Goal: Find contact information: Find contact information

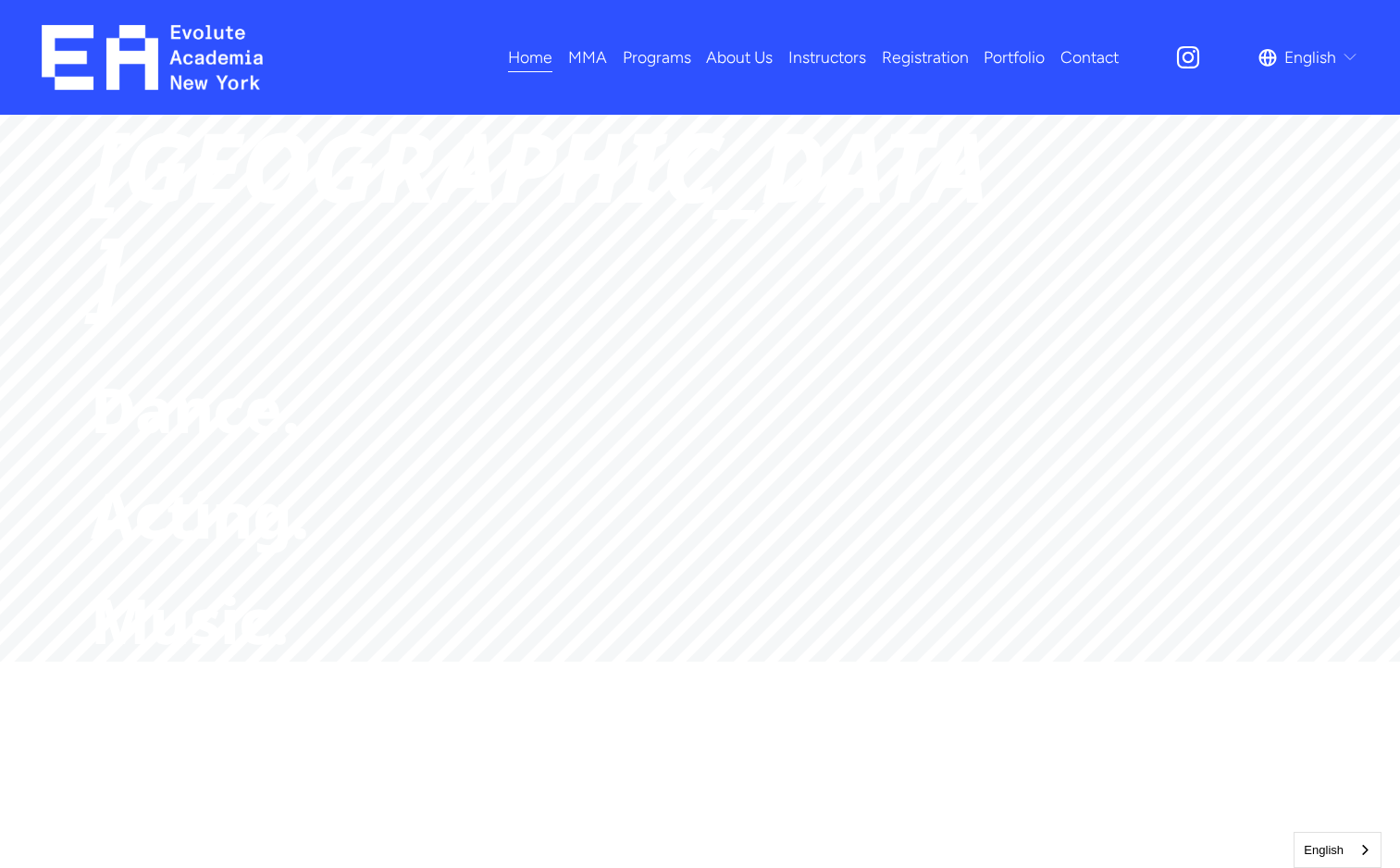
scroll to position [514, 0]
click at [280, 790] on strong "Evolve." at bounding box center [197, 833] width 213 height 86
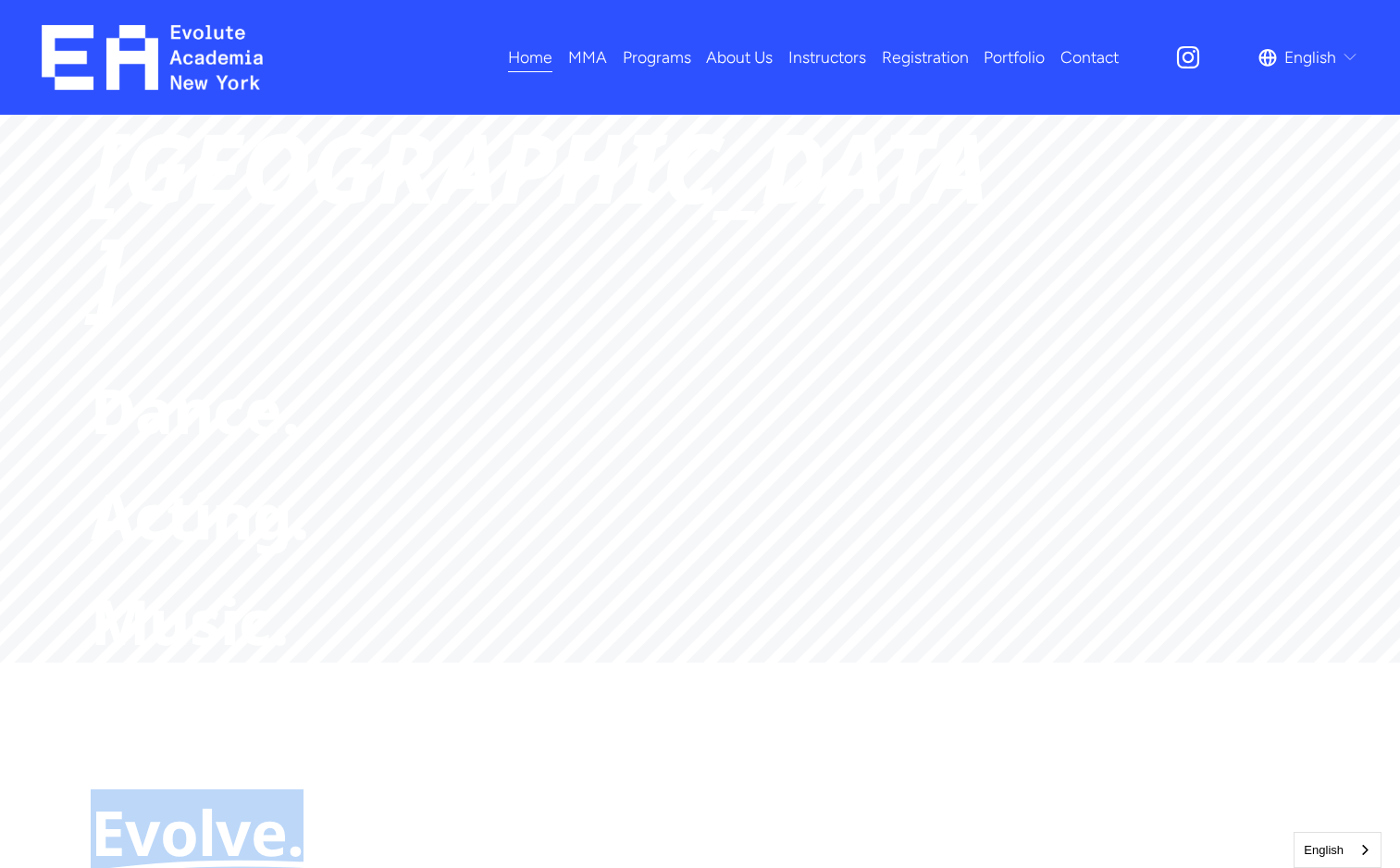
click at [280, 790] on strong "Evolve." at bounding box center [197, 833] width 213 height 86
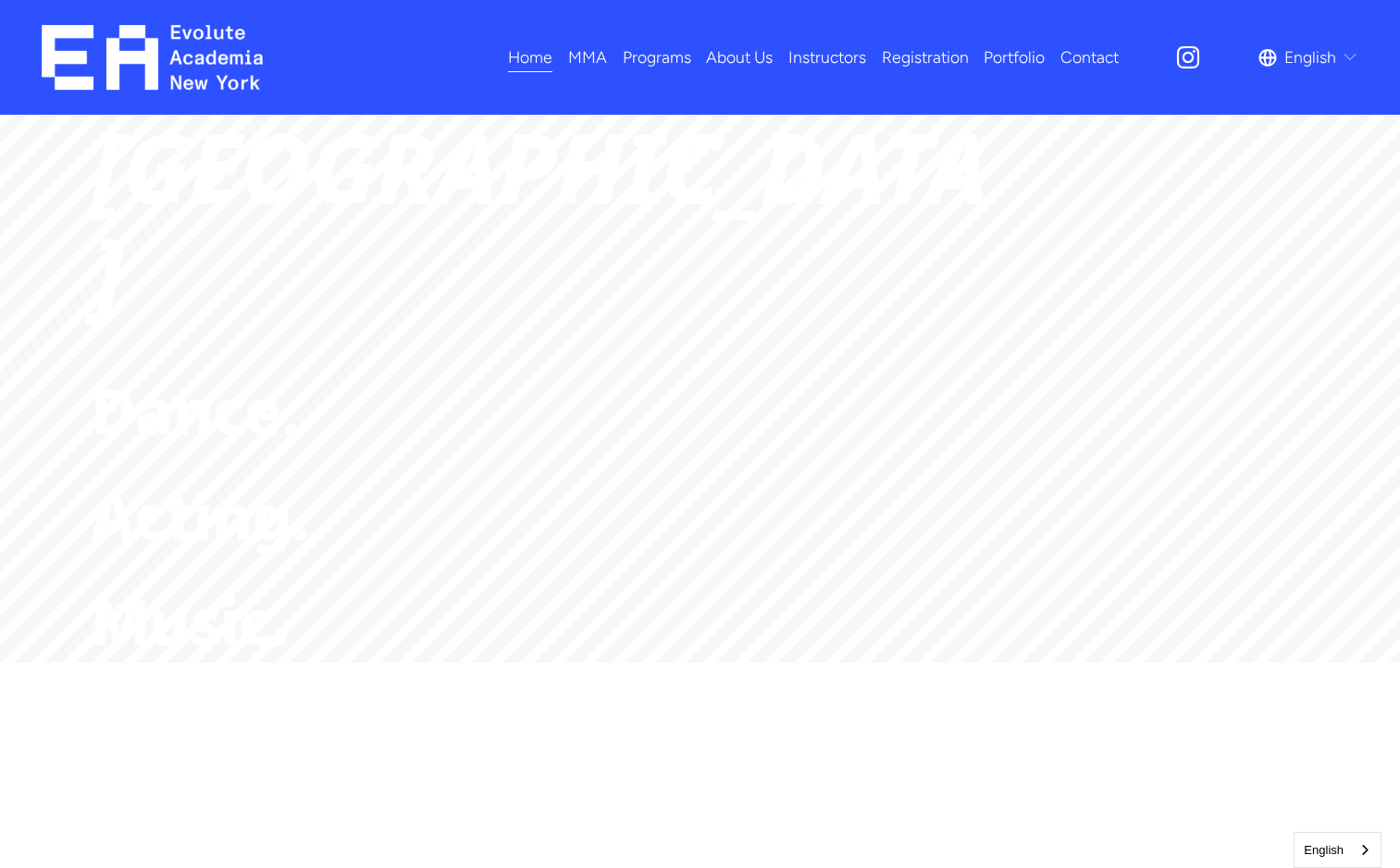
click at [659, 53] on span "Programs" at bounding box center [657, 57] width 68 height 29
click at [754, 59] on link "About Us" at bounding box center [739, 58] width 67 height 32
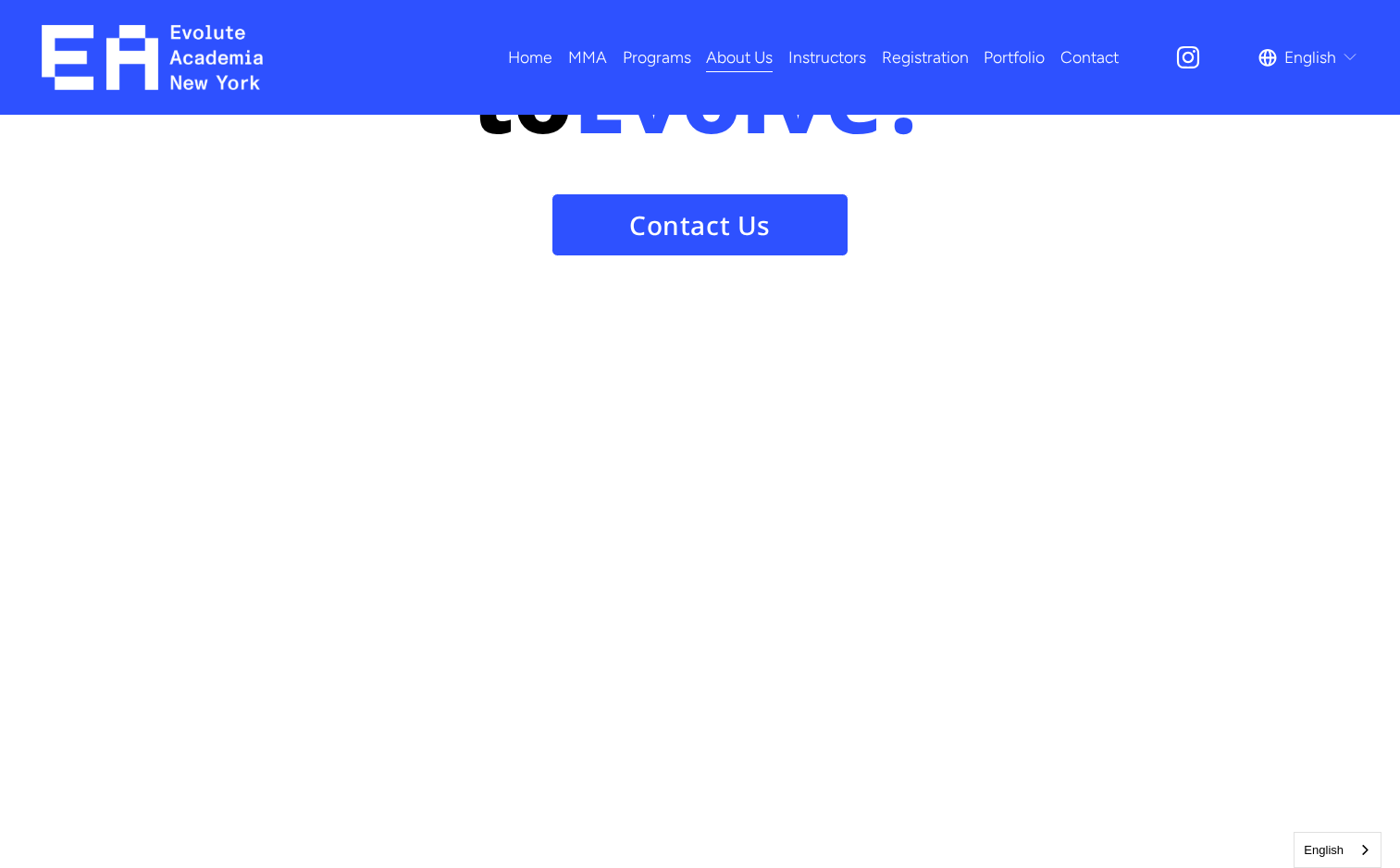
scroll to position [2342, 0]
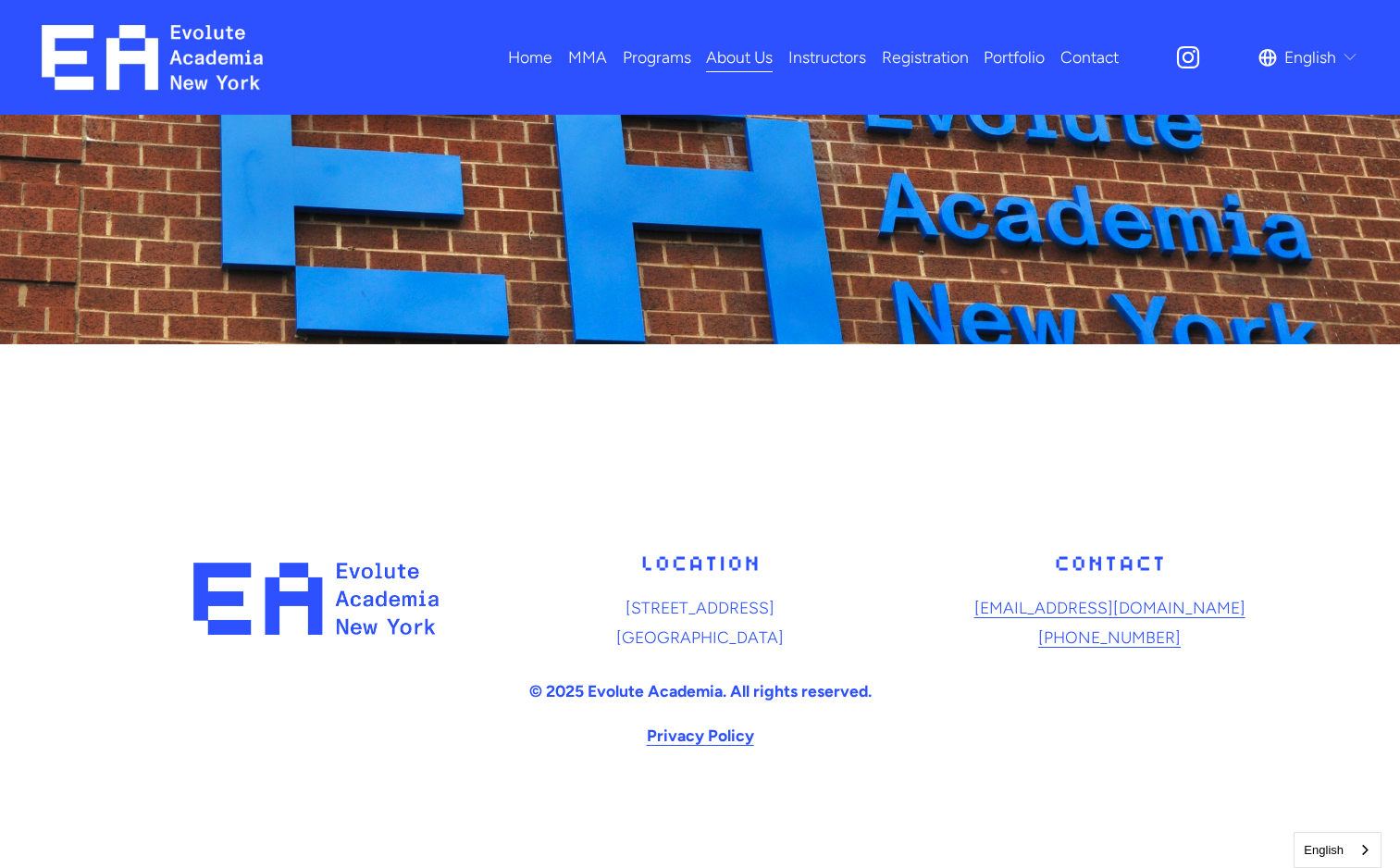
click at [737, 627] on p "[STREET_ADDRESS]" at bounding box center [700, 622] width 400 height 58
click at [737, 627] on p "13708 Northern Blvd, 2nd Floor Queens, NY 11354" at bounding box center [700, 622] width 400 height 58
drag, startPoint x: 737, startPoint y: 627, endPoint x: 775, endPoint y: 644, distance: 41.6
click at [775, 644] on p "13708 Northern Blvd, 2nd Floor Queens, NY 11354" at bounding box center [700, 622] width 400 height 58
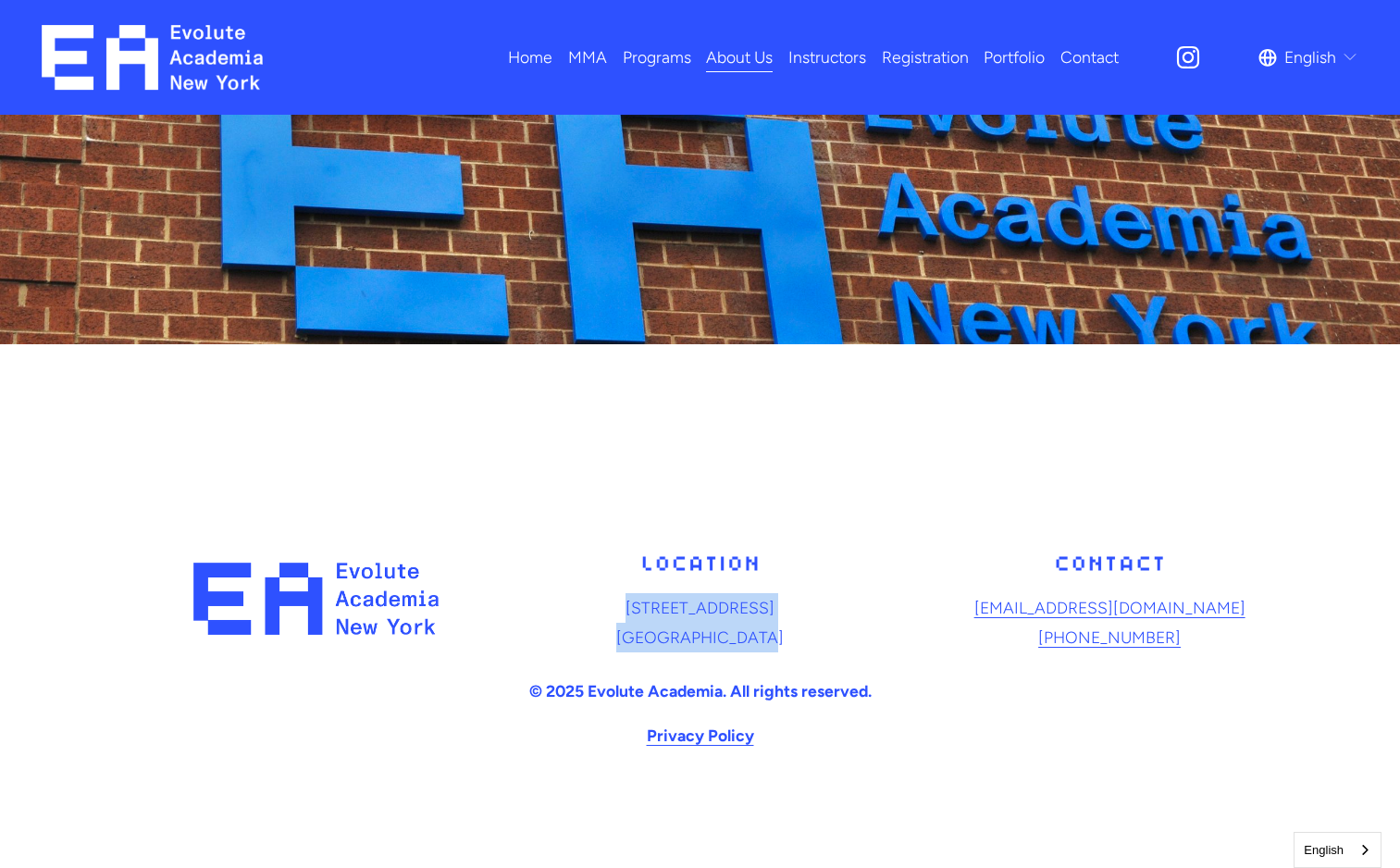
drag, startPoint x: 775, startPoint y: 644, endPoint x: 585, endPoint y: 608, distance: 193.4
click at [585, 608] on p "13708 Northern Blvd, 2nd Floor Queens, NY 11354" at bounding box center [700, 622] width 400 height 58
drag, startPoint x: 585, startPoint y: 608, endPoint x: 598, endPoint y: 610, distance: 13.2
click at [598, 610] on p "13708 Northern Blvd, 2nd Floor Queens, NY 11354" at bounding box center [700, 622] width 400 height 58
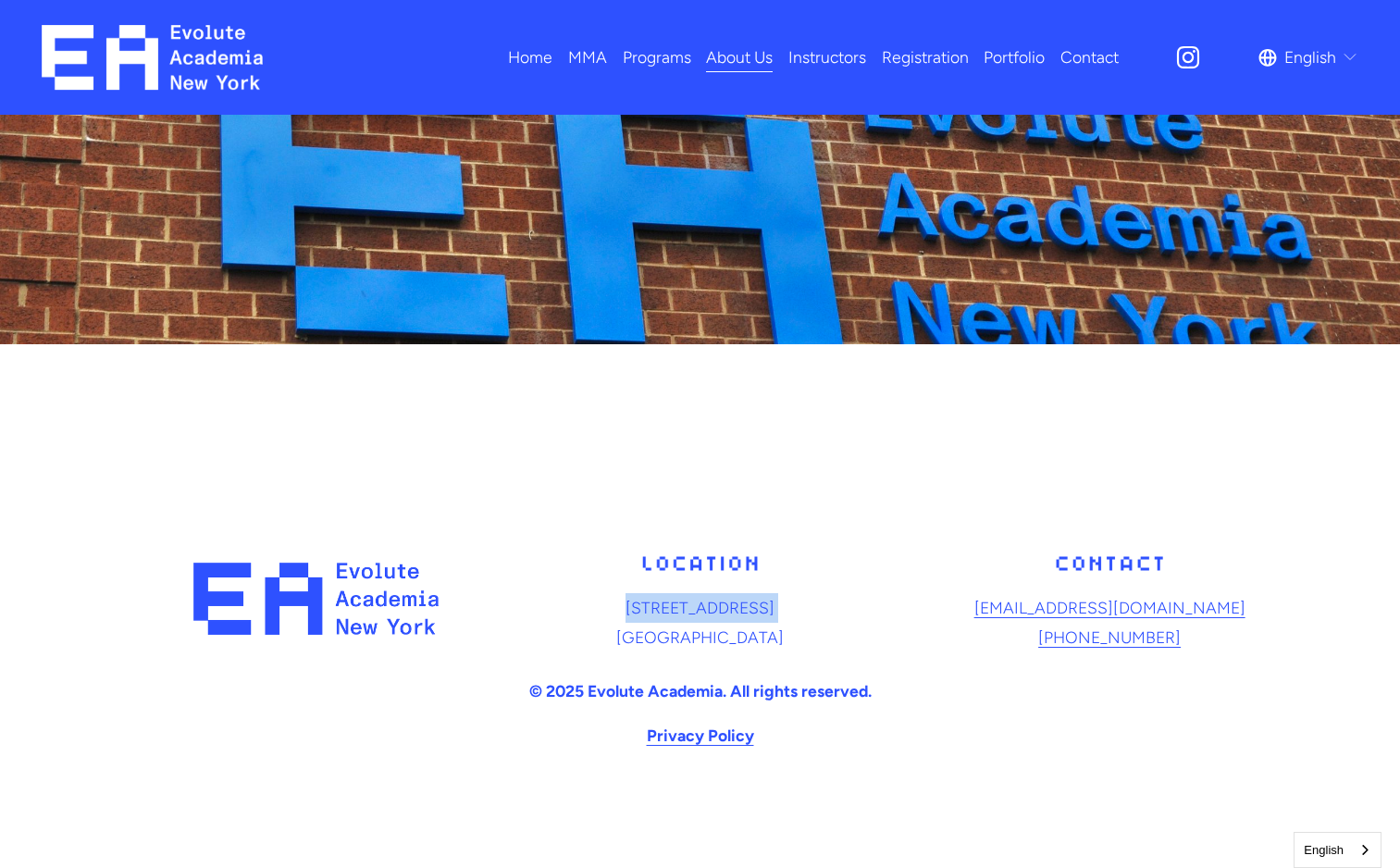
click at [598, 610] on p "13708 Northern Blvd, 2nd Floor Queens, NY 11354" at bounding box center [700, 622] width 400 height 58
drag, startPoint x: 598, startPoint y: 610, endPoint x: 646, endPoint y: 628, distance: 51.3
click at [646, 628] on p "13708 Northern Blvd, 2nd Floor Queens, NY 11354" at bounding box center [700, 622] width 400 height 58
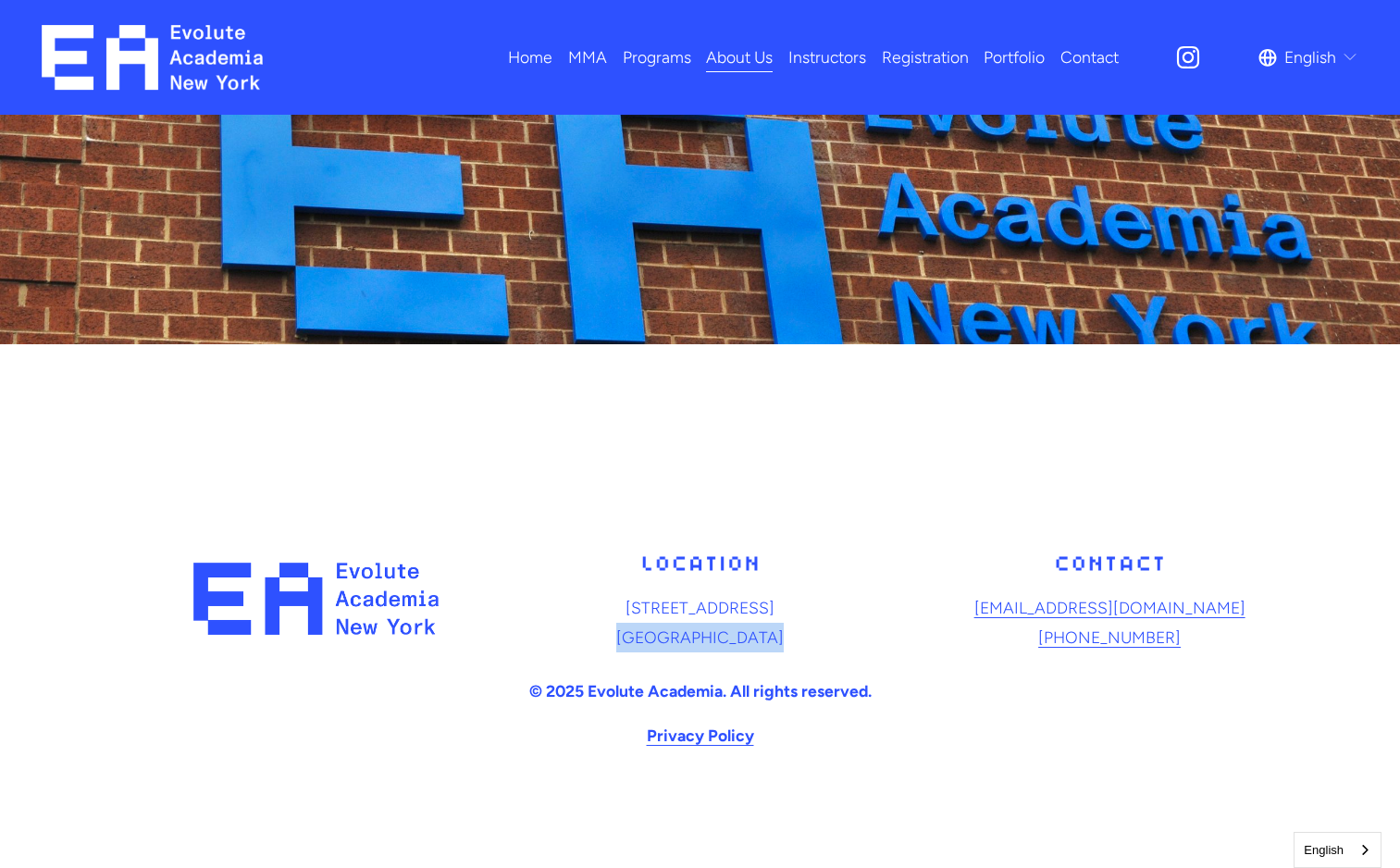
click at [646, 628] on p "13708 Northern Blvd, 2nd Floor Queens, NY 11354" at bounding box center [700, 622] width 400 height 58
drag, startPoint x: 646, startPoint y: 628, endPoint x: 720, endPoint y: 630, distance: 74.0
click at [720, 630] on p "13708 Northern Blvd, 2nd Floor Queens, NY 11354" at bounding box center [700, 622] width 400 height 58
drag, startPoint x: 774, startPoint y: 637, endPoint x: 584, endPoint y: 612, distance: 191.6
click at [584, 612] on p "13708 Northern Blvd, 2nd Floor Queens, NY 11354" at bounding box center [700, 622] width 400 height 58
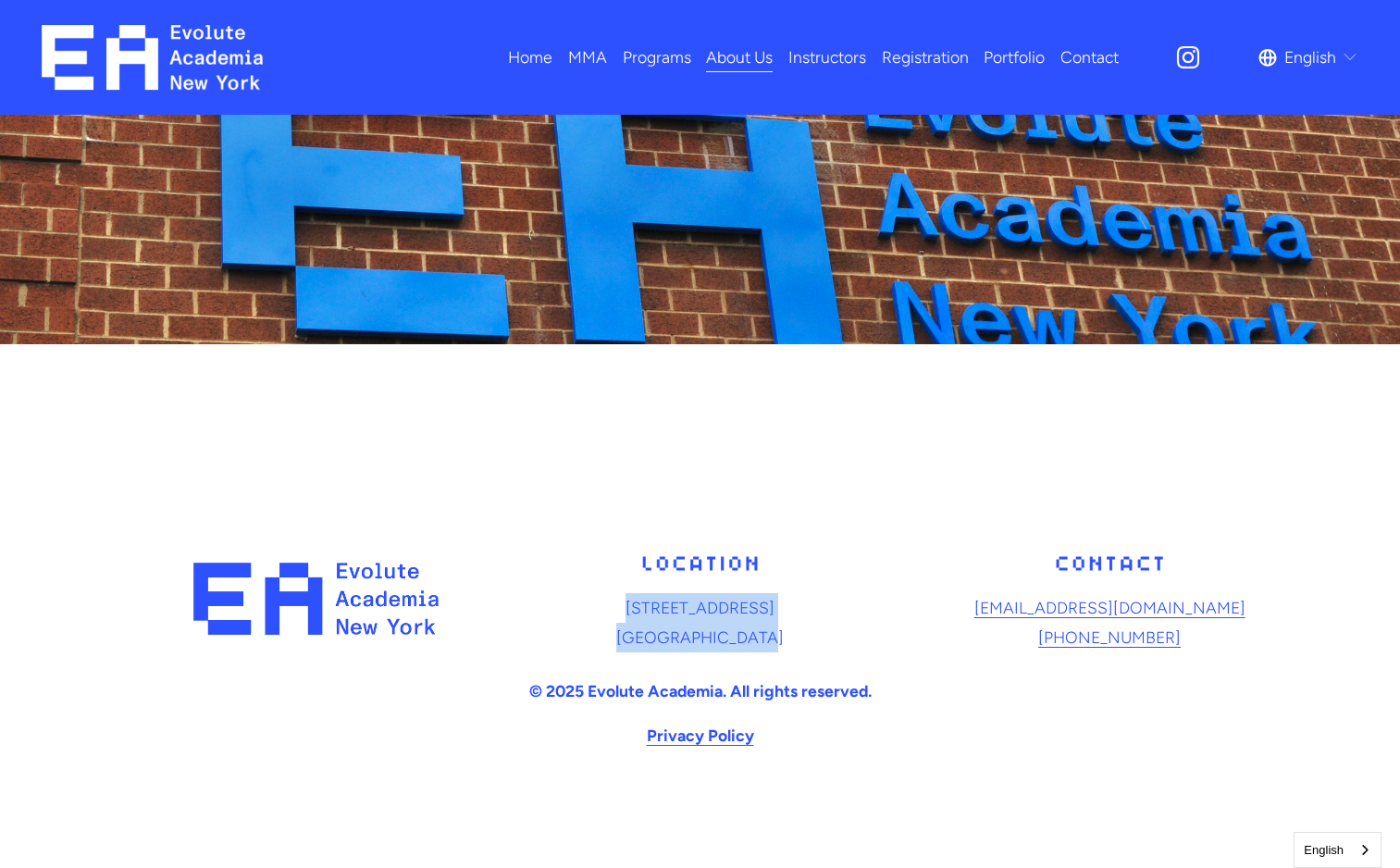
drag, startPoint x: 584, startPoint y: 612, endPoint x: 629, endPoint y: 616, distance: 45.2
click at [629, 616] on p "13708 Northern Blvd, 2nd Floor Queens, NY 11354" at bounding box center [700, 622] width 400 height 58
drag, startPoint x: 787, startPoint y: 641, endPoint x: 581, endPoint y: 607, distance: 208.8
click at [581, 607] on p "13708 Northern Blvd, 2nd Floor Queens, NY 11354" at bounding box center [700, 622] width 400 height 58
drag, startPoint x: 581, startPoint y: 607, endPoint x: 698, endPoint y: 639, distance: 121.3
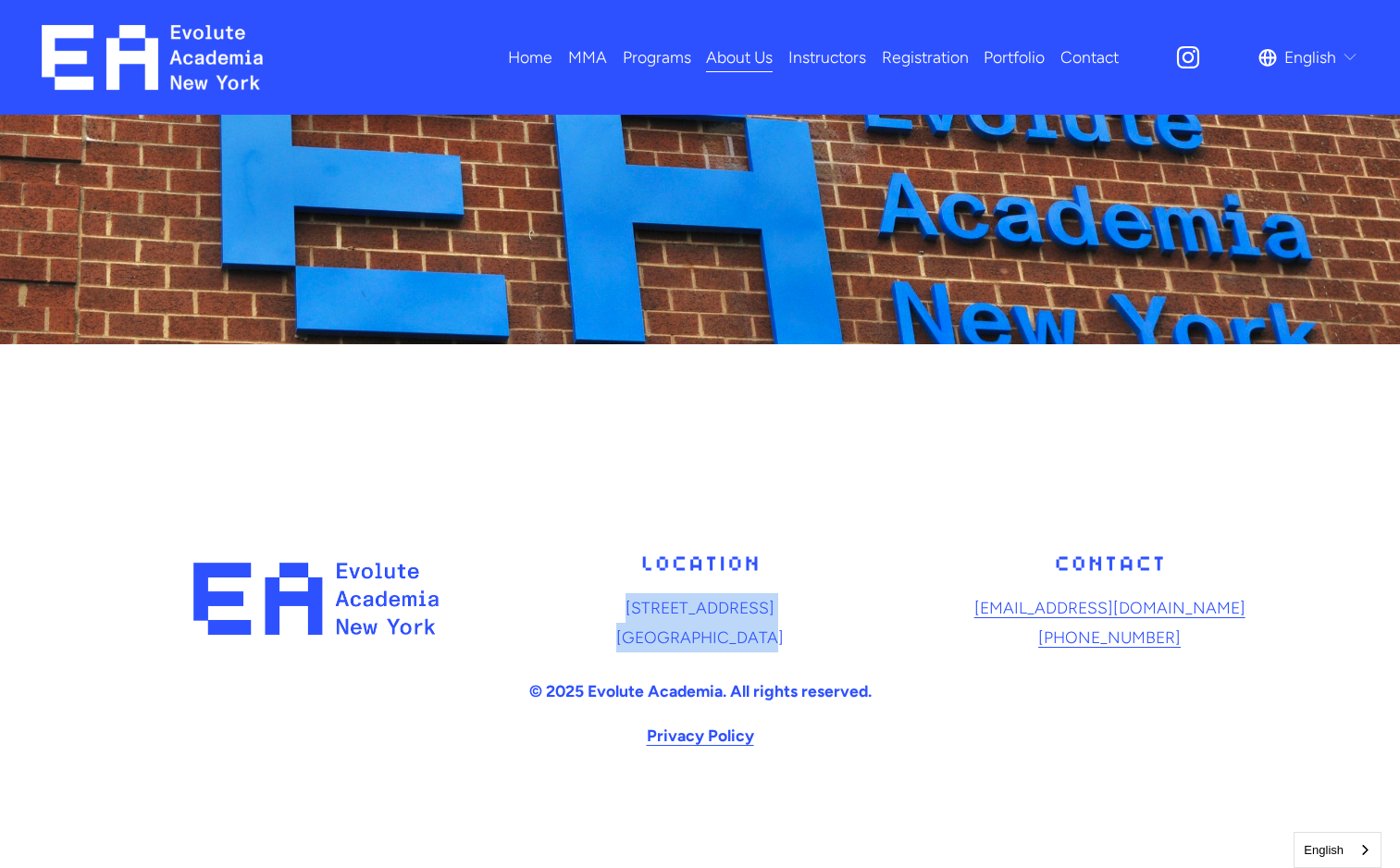
click at [698, 639] on p "13708 Northern Blvd, 2nd Floor Queens, NY 11354" at bounding box center [700, 622] width 400 height 58
drag, startPoint x: 792, startPoint y: 642, endPoint x: 575, endPoint y: 604, distance: 220.3
click at [575, 604] on p "13708 Northern Blvd, 2nd Floor Queens, NY 11354" at bounding box center [700, 622] width 400 height 58
drag, startPoint x: 575, startPoint y: 604, endPoint x: 652, endPoint y: 620, distance: 78.6
click at [652, 620] on p "13708 Northern Blvd, 2nd Floor Queens, NY 11354" at bounding box center [700, 622] width 400 height 58
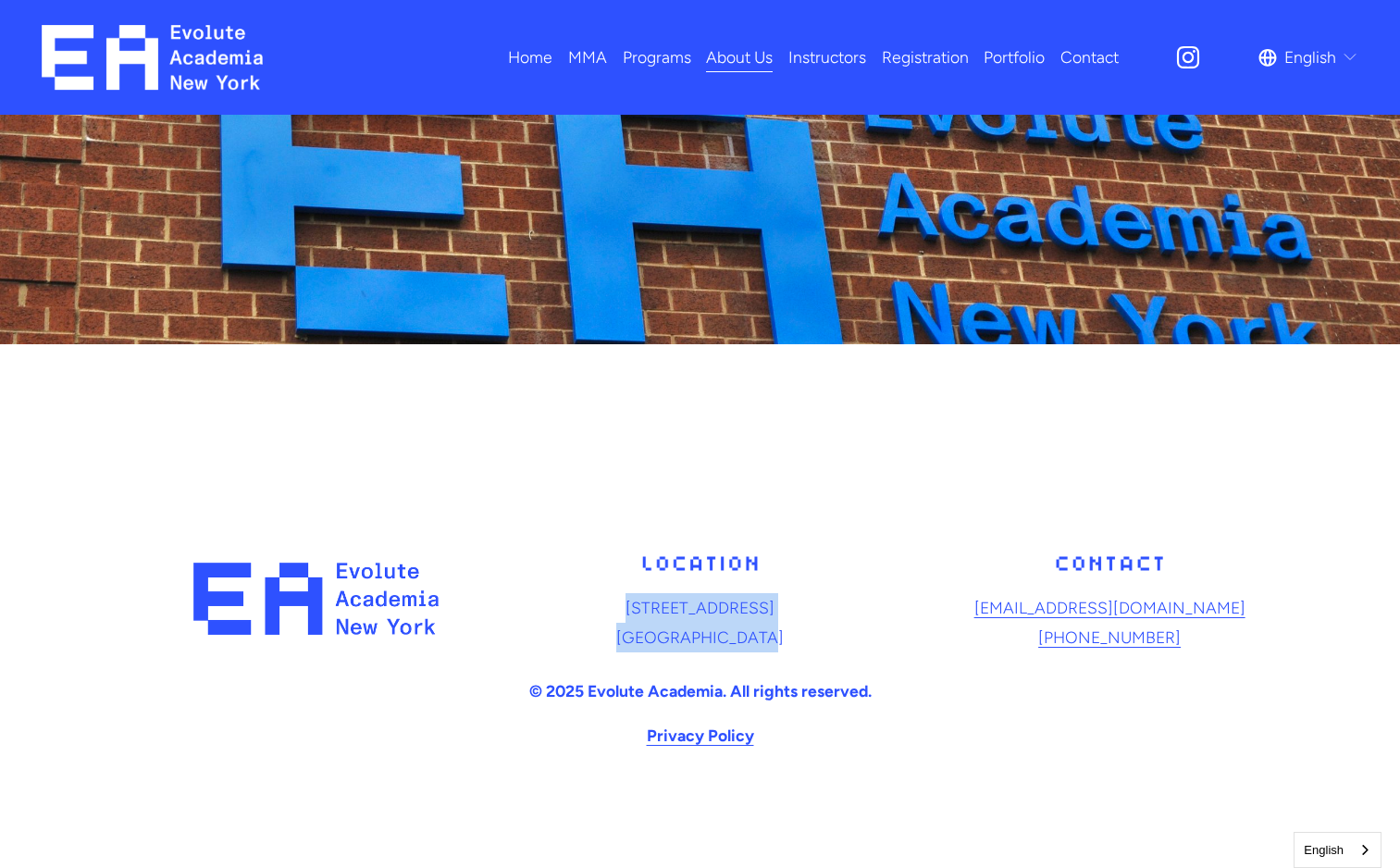
drag, startPoint x: 787, startPoint y: 645, endPoint x: 585, endPoint y: 608, distance: 205.4
click at [585, 608] on p "13708 Northern Blvd, 2nd Floor Queens, NY 11354" at bounding box center [700, 622] width 400 height 58
drag, startPoint x: 585, startPoint y: 608, endPoint x: 616, endPoint y: 612, distance: 31.3
click at [616, 612] on p "13708 Northern Blvd, 2nd Floor Queens, NY 11354" at bounding box center [700, 622] width 400 height 58
drag, startPoint x: 786, startPoint y: 635, endPoint x: 579, endPoint y: 605, distance: 209.2
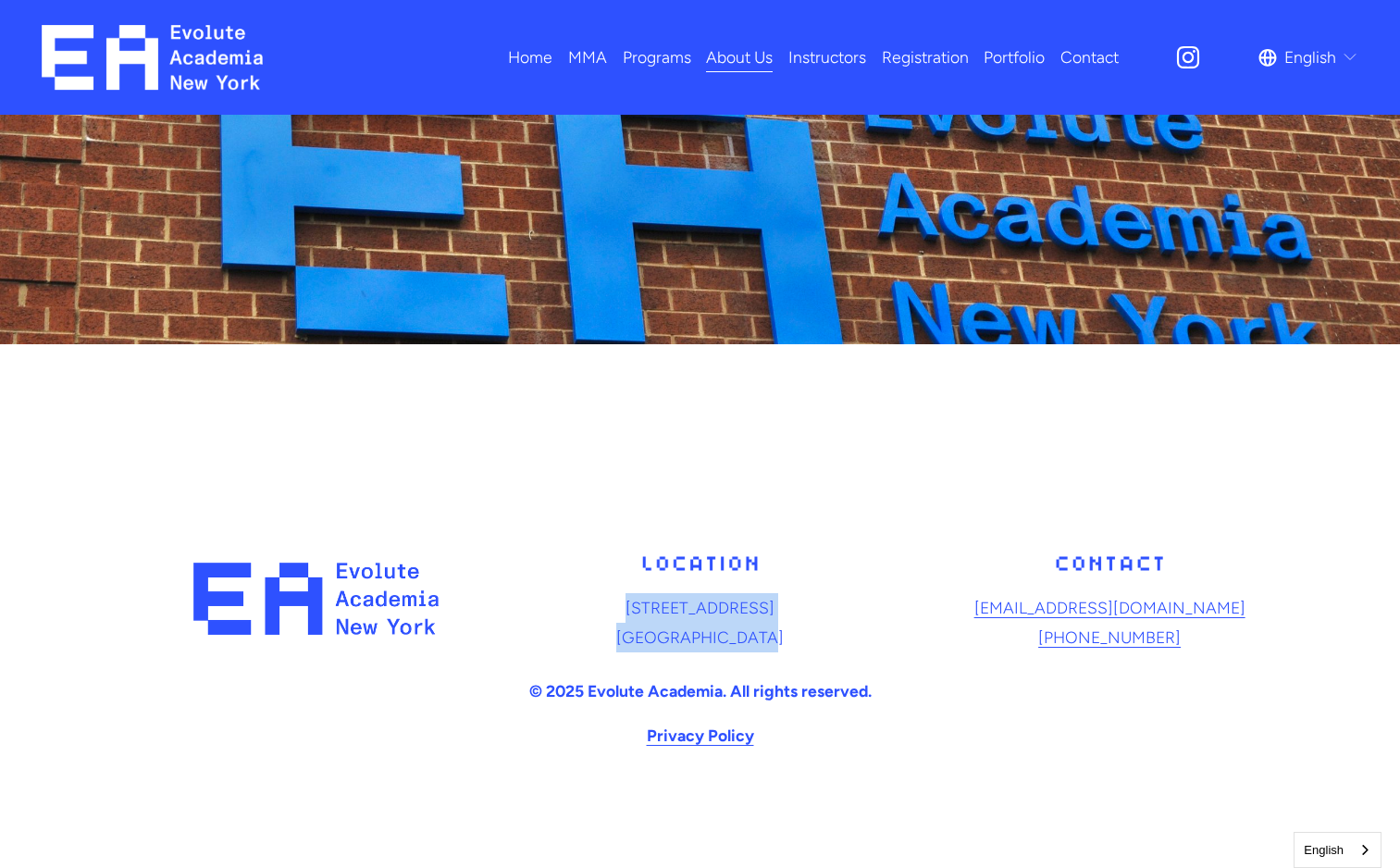
click at [579, 605] on p "13708 Northern Blvd, 2nd Floor Queens, NY 11354" at bounding box center [700, 622] width 400 height 58
drag, startPoint x: 579, startPoint y: 605, endPoint x: 658, endPoint y: 623, distance: 81.0
click at [658, 623] on p "13708 Northern Blvd, 2nd Floor Queens, NY 11354" at bounding box center [700, 622] width 400 height 58
drag, startPoint x: 790, startPoint y: 635, endPoint x: 585, endPoint y: 606, distance: 207.0
click at [585, 606] on p "13708 Northern Blvd, 2nd Floor Queens, NY 11354" at bounding box center [700, 622] width 400 height 58
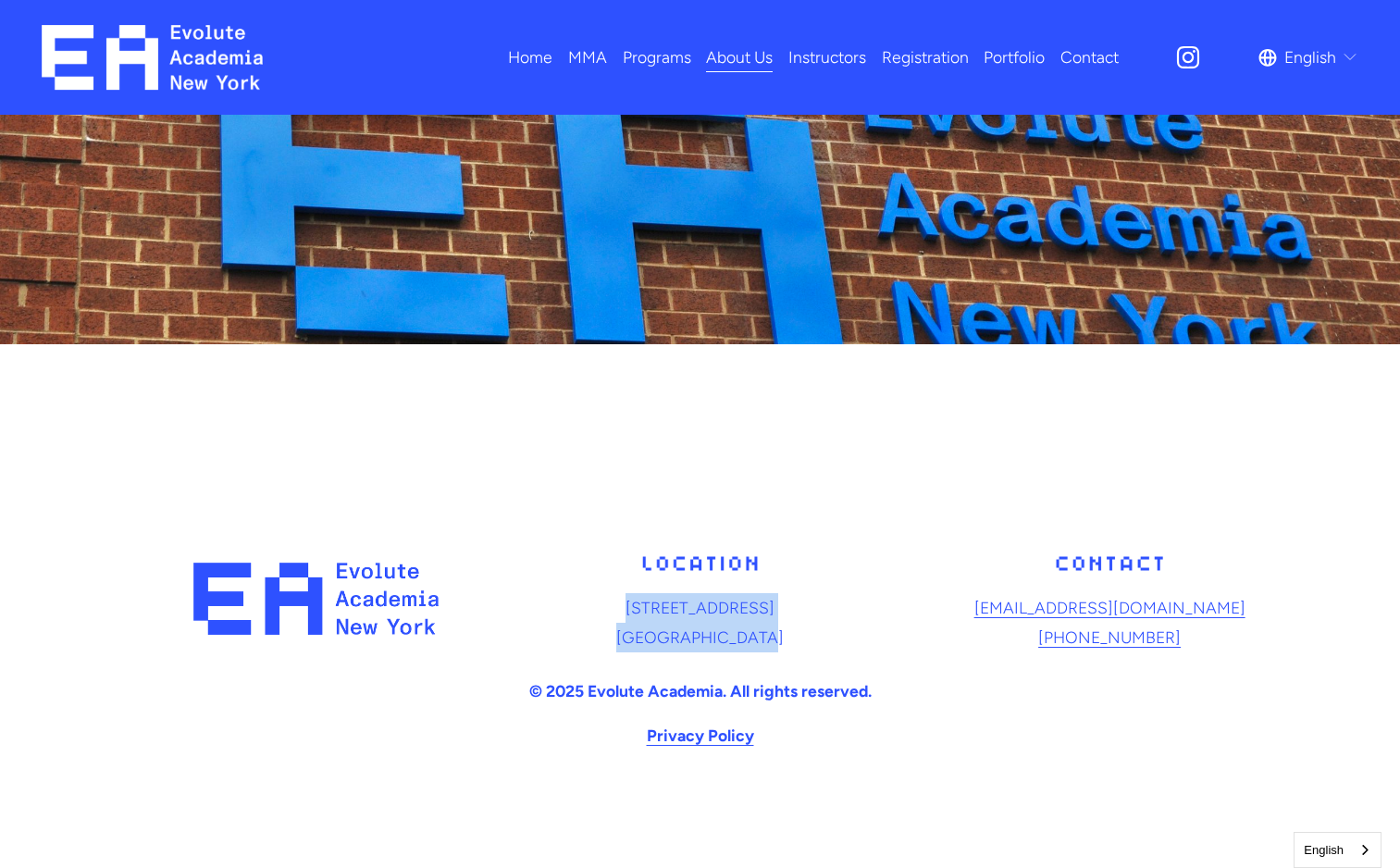
drag, startPoint x: 585, startPoint y: 606, endPoint x: 703, endPoint y: 656, distance: 128.2
click at [703, 656] on div "13708 Northern Blvd, 2nd Floor Queens, NY 11354" at bounding box center [700, 599] width 400 height 135
drag, startPoint x: 789, startPoint y: 640, endPoint x: 573, endPoint y: 602, distance: 219.3
click at [573, 602] on p "13708 Northern Blvd, 2nd Floor Queens, NY 11354" at bounding box center [700, 622] width 400 height 58
